Goal: Task Accomplishment & Management: Use online tool/utility

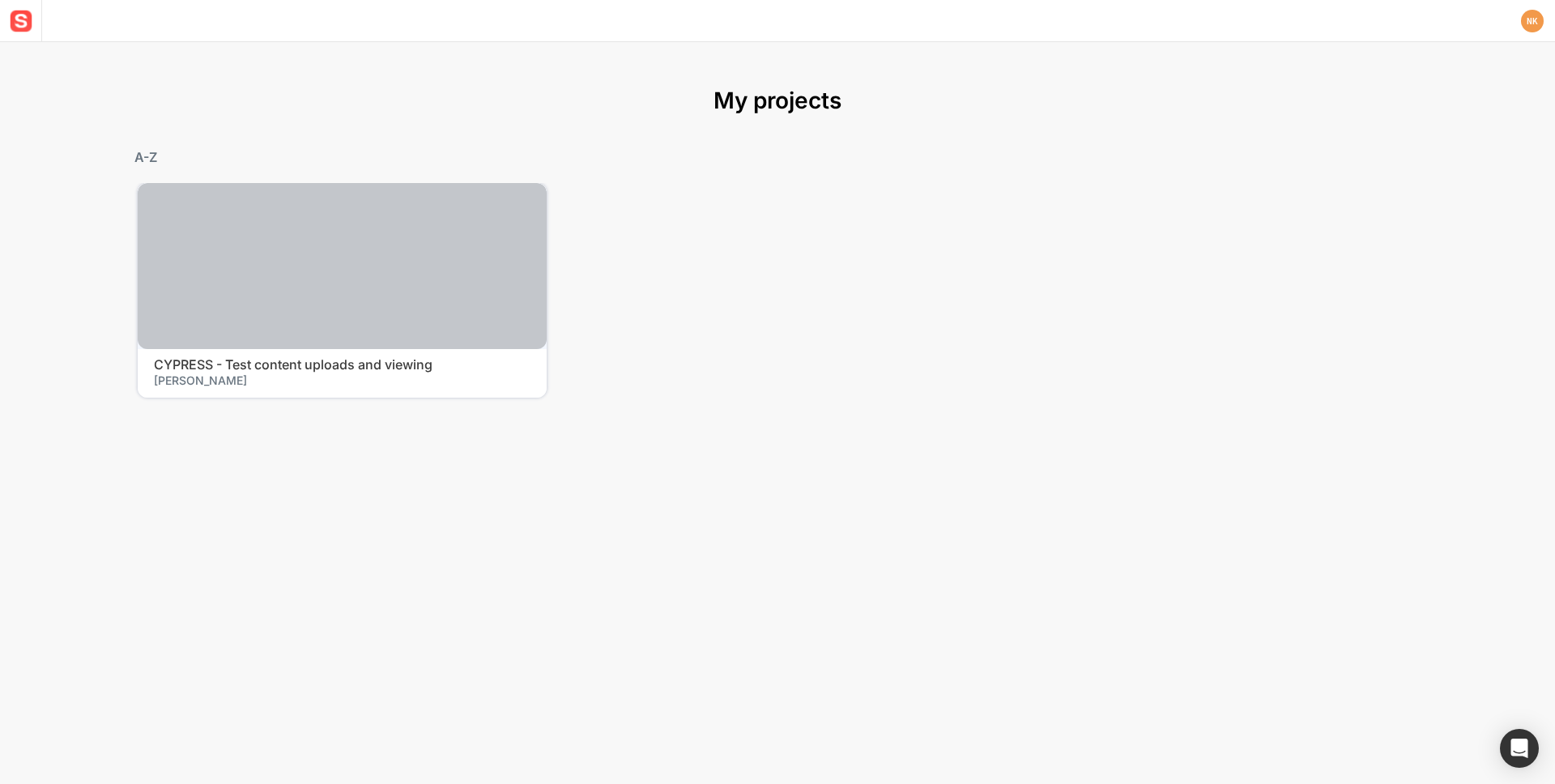
click at [376, 341] on div at bounding box center [341, 266] width 409 height 166
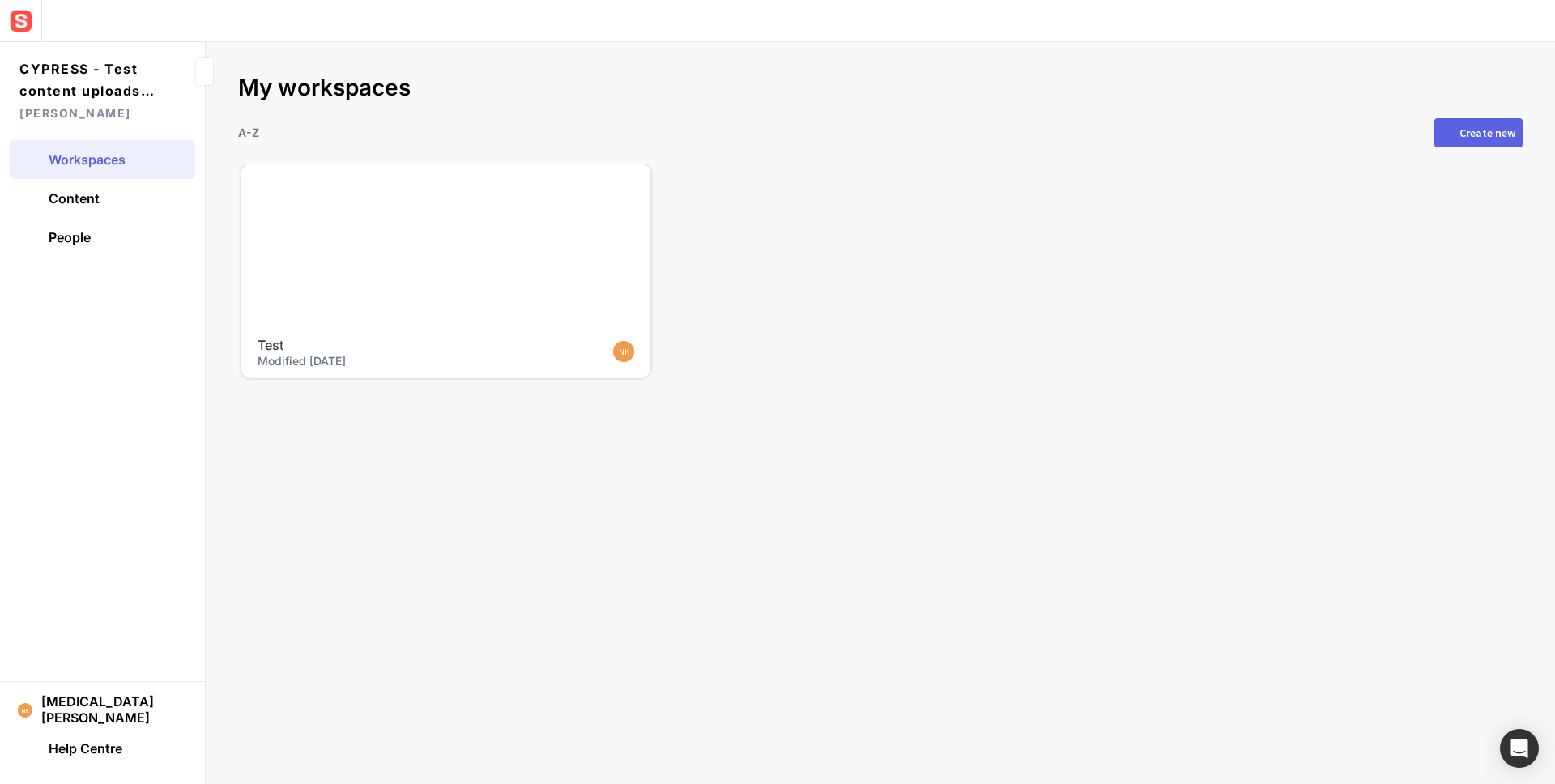
click at [454, 349] on h4 "Test" at bounding box center [415, 346] width 315 height 16
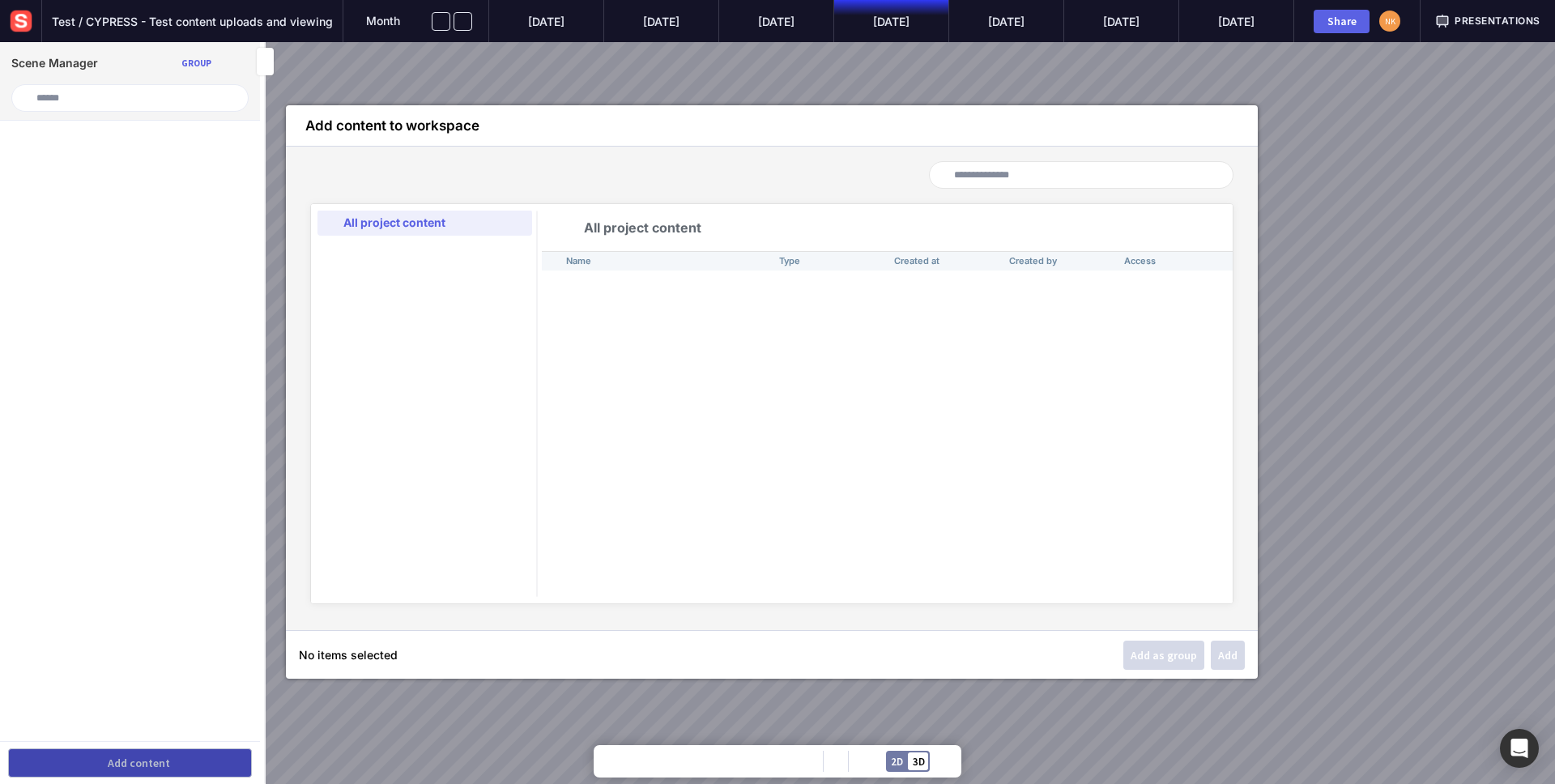
click at [1229, 120] on mapp-icon at bounding box center [1230, 125] width 15 height 15
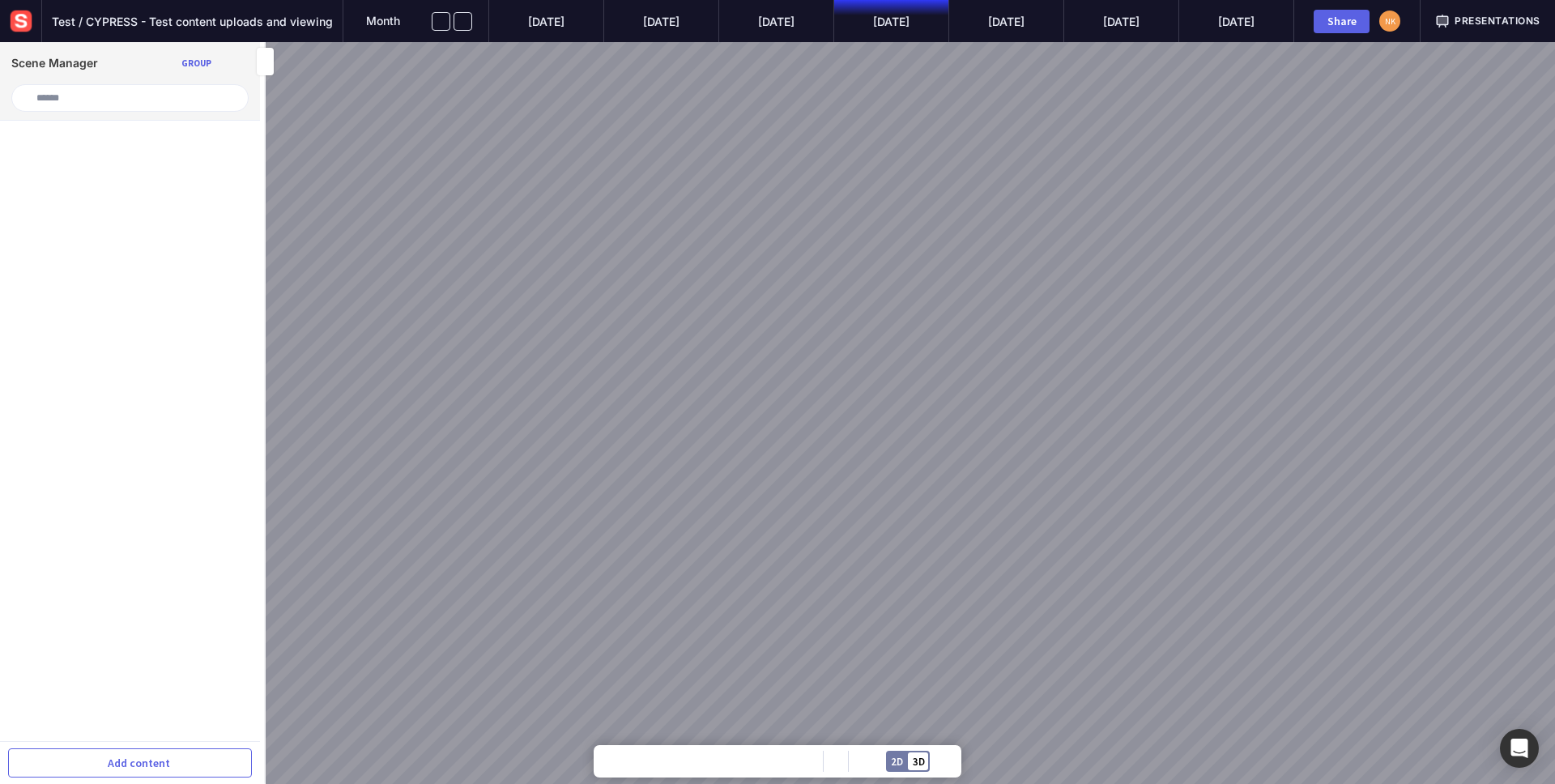
click at [1229, 120] on div at bounding box center [777, 392] width 1555 height 784
